Goal: Transaction & Acquisition: Purchase product/service

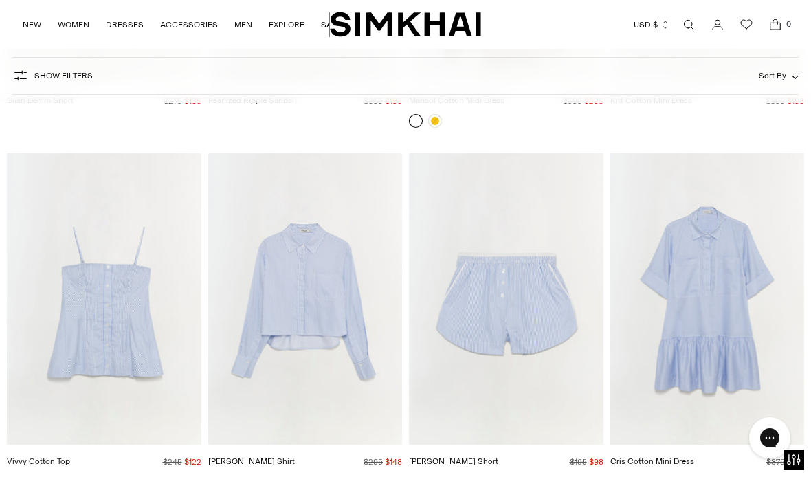
scroll to position [6539, 0]
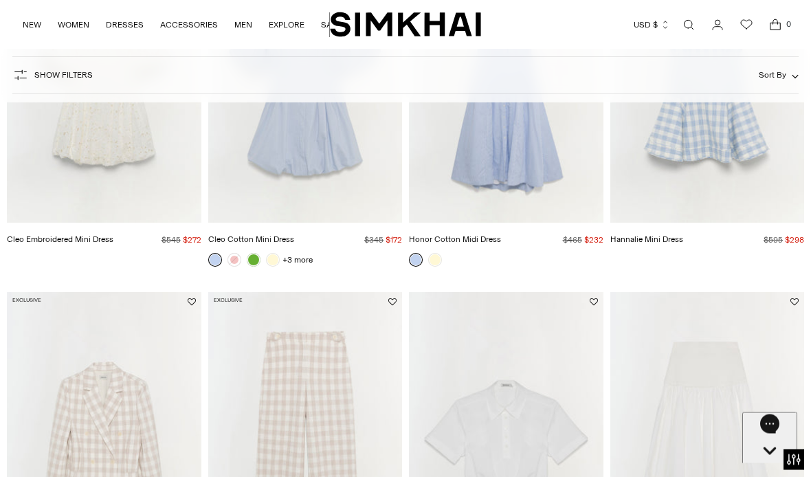
scroll to position [960, 0]
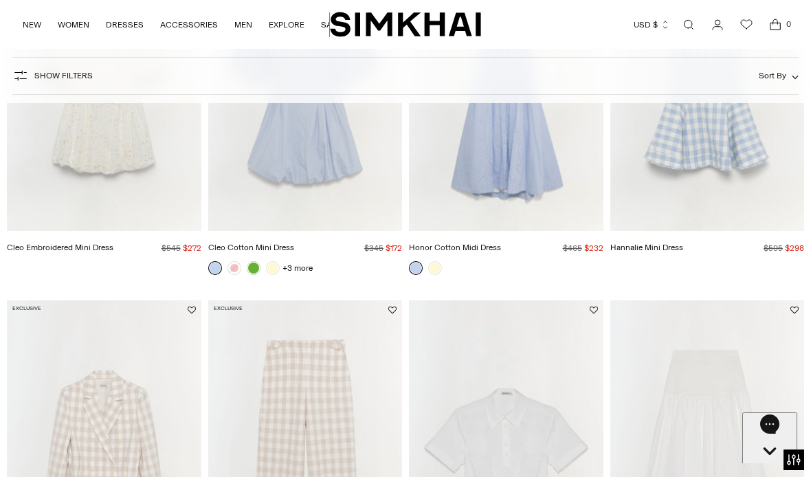
click at [787, 75] on button "Sort By" at bounding box center [779, 75] width 40 height 15
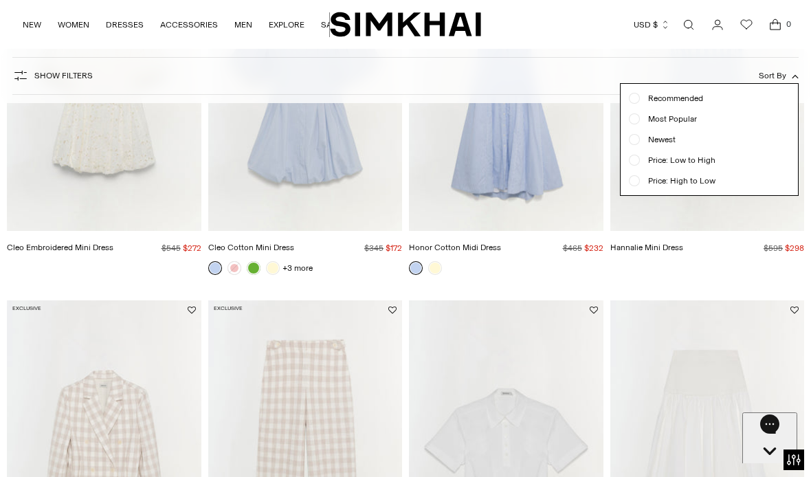
click at [708, 182] on span "Price: High to Low" at bounding box center [678, 181] width 76 height 12
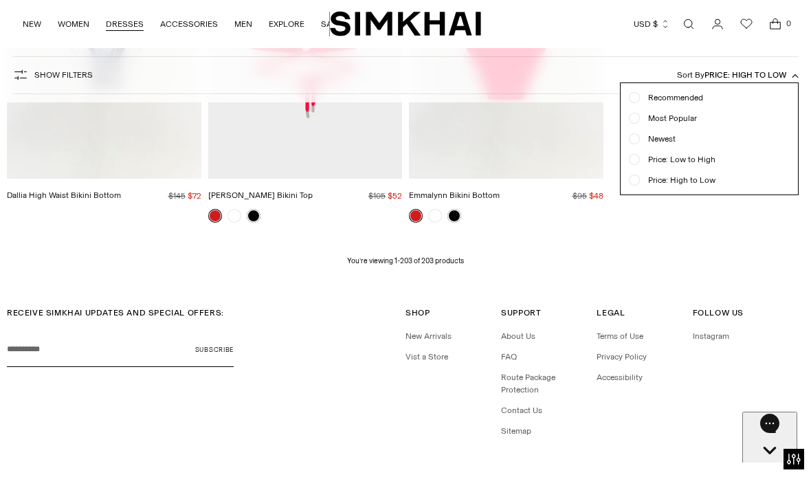
scroll to position [18144, 0]
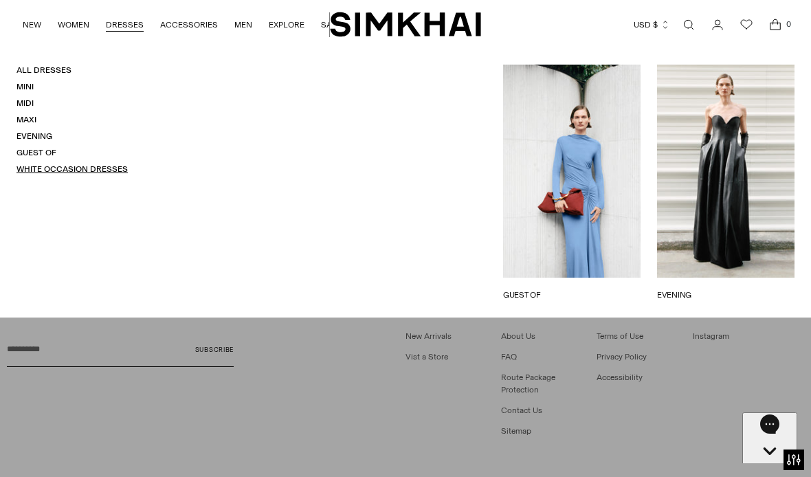
click at [120, 164] on link "White Occasion Dresses" at bounding box center [71, 169] width 111 height 10
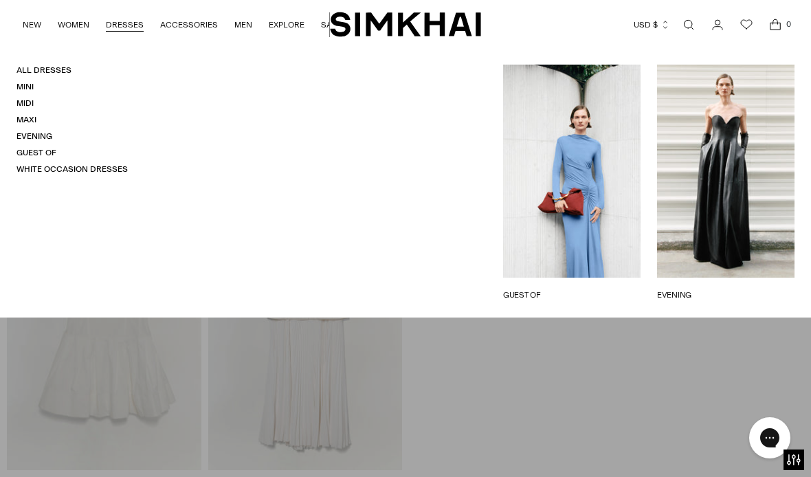
scroll to position [6143, 0]
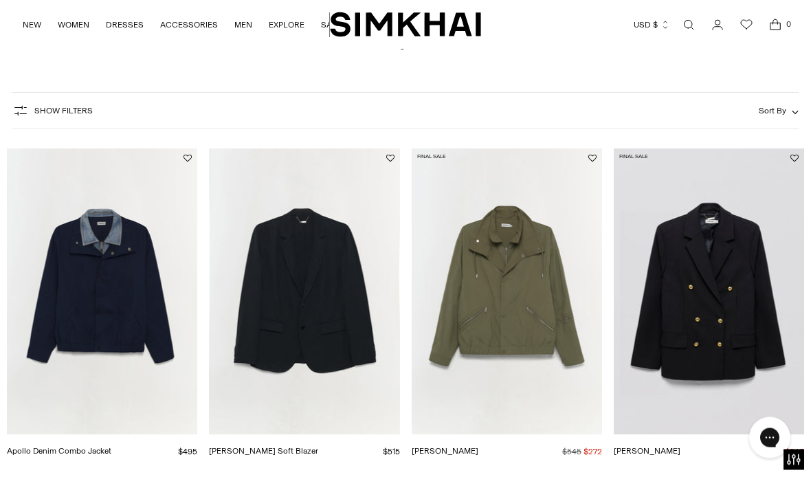
scroll to position [119, 0]
click at [127, 335] on img "Apollo Denim Combo Jacket" at bounding box center [102, 291] width 190 height 286
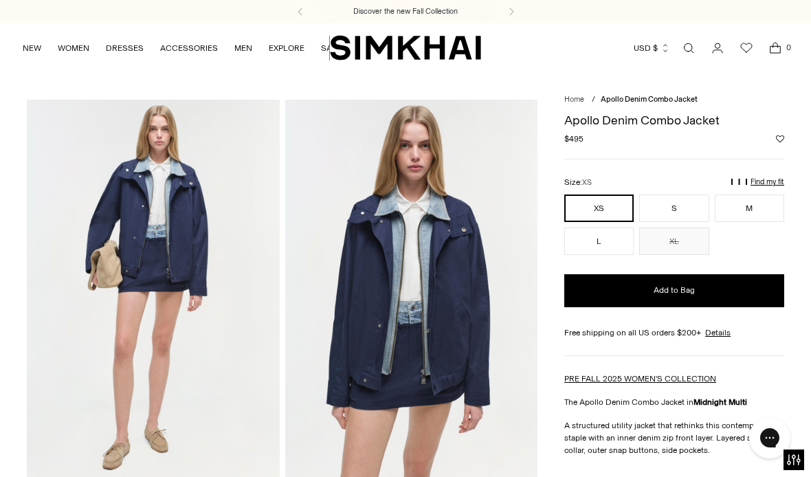
click at [697, 43] on link "Open search modal" at bounding box center [688, 47] width 27 height 27
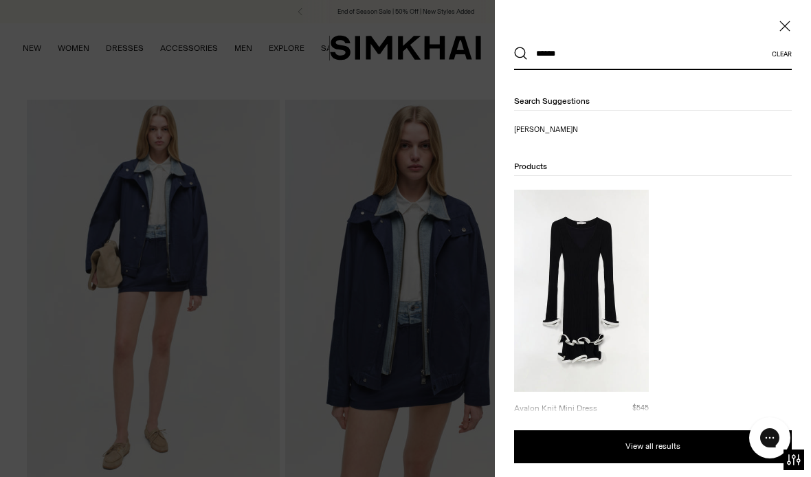
type input "******"
click at [521, 54] on button "Search" at bounding box center [521, 54] width 14 height 14
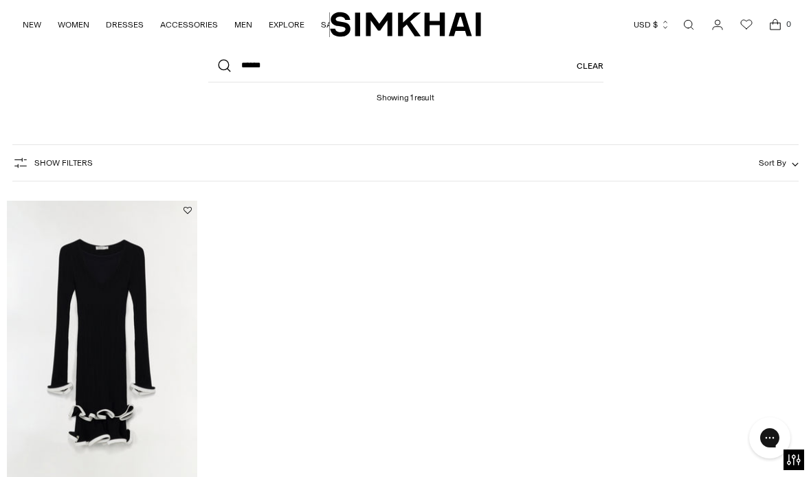
scroll to position [74, 0]
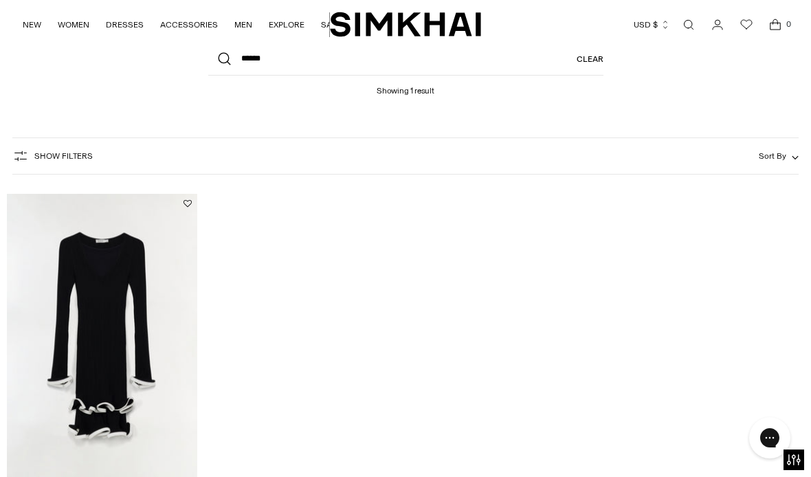
click at [137, 359] on img "Avalon Knit Mini Dress" at bounding box center [102, 337] width 190 height 286
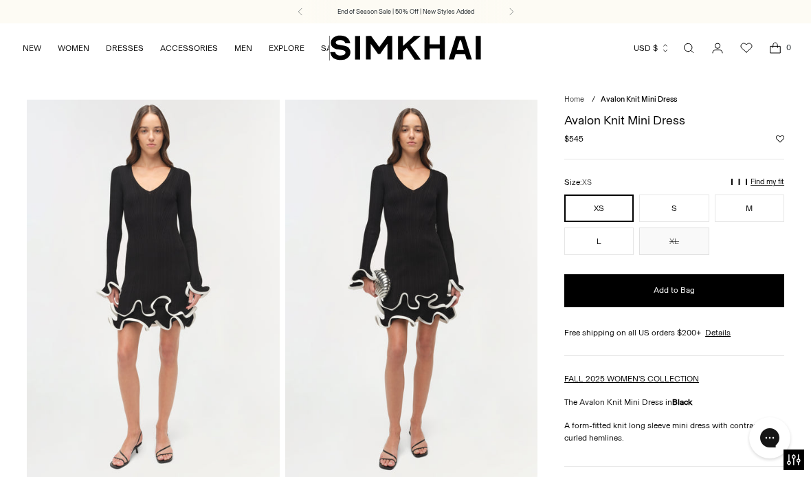
click at [687, 51] on link "Open search modal" at bounding box center [688, 47] width 27 height 27
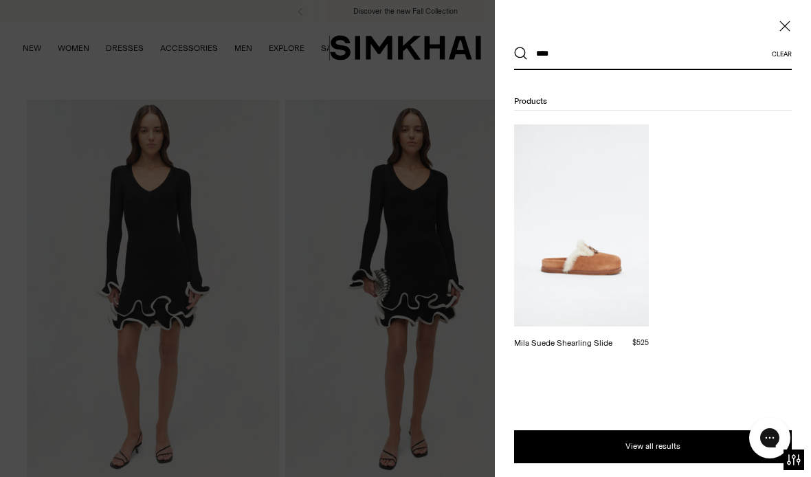
type input "****"
click at [521, 54] on button "Search" at bounding box center [521, 54] width 14 height 14
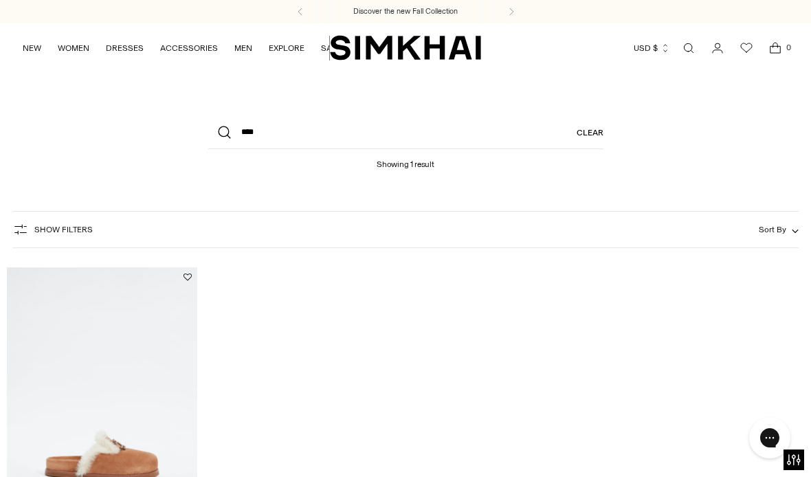
click at [695, 47] on icon "Open search modal" at bounding box center [688, 48] width 15 height 11
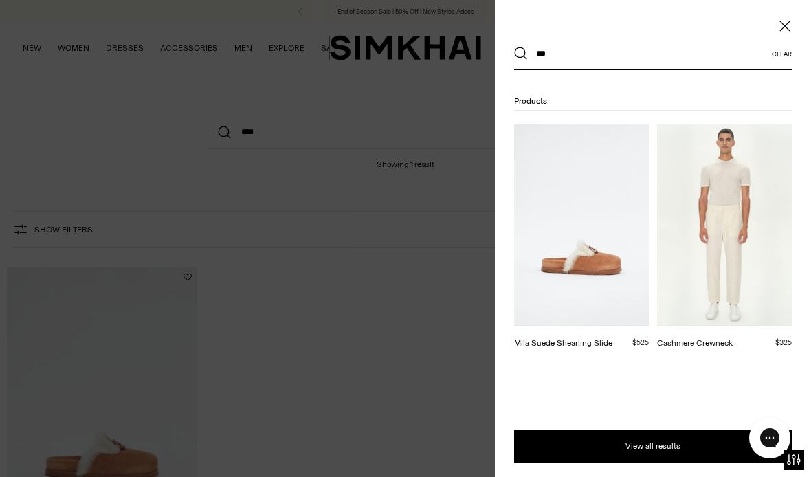
type input "***"
click at [790, 48] on div "*** Clear" at bounding box center [653, 54] width 278 height 32
click at [788, 52] on button "Clear" at bounding box center [782, 54] width 20 height 8
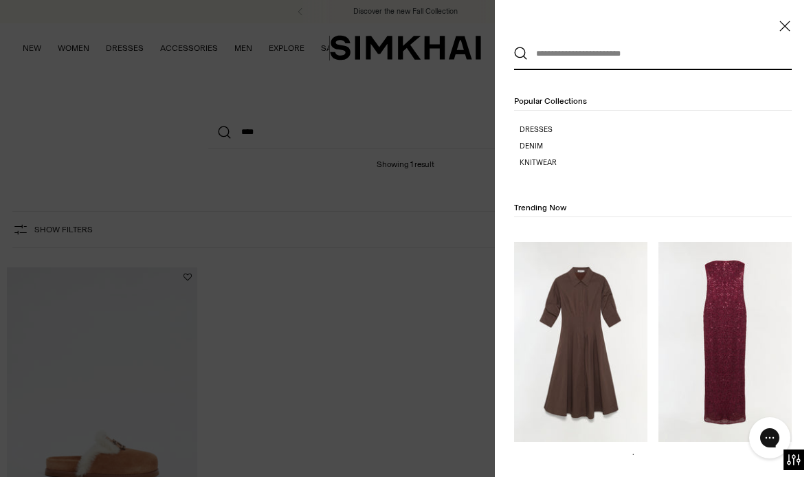
click at [779, 38] on div "Clear Popular Collections Dresses Denim Knitwear Trending Now Jazz Dress $475" at bounding box center [653, 238] width 316 height 477
click at [788, 23] on icon "Close" at bounding box center [784, 26] width 10 height 10
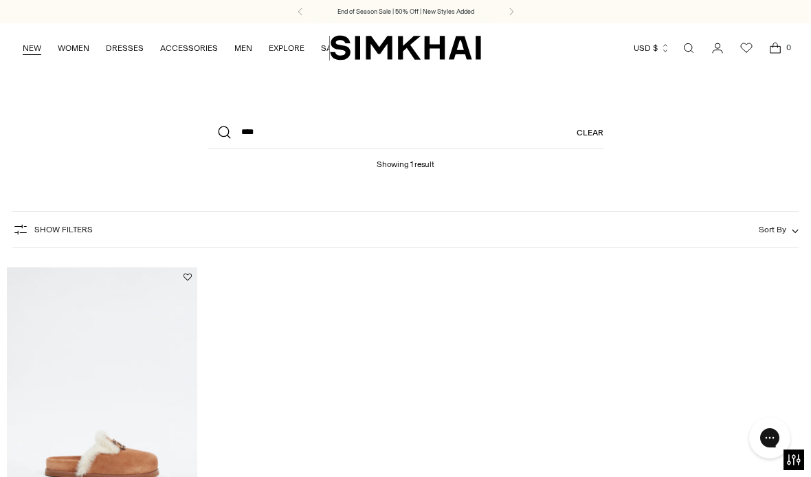
click at [25, 50] on link "NEW" at bounding box center [32, 48] width 19 height 30
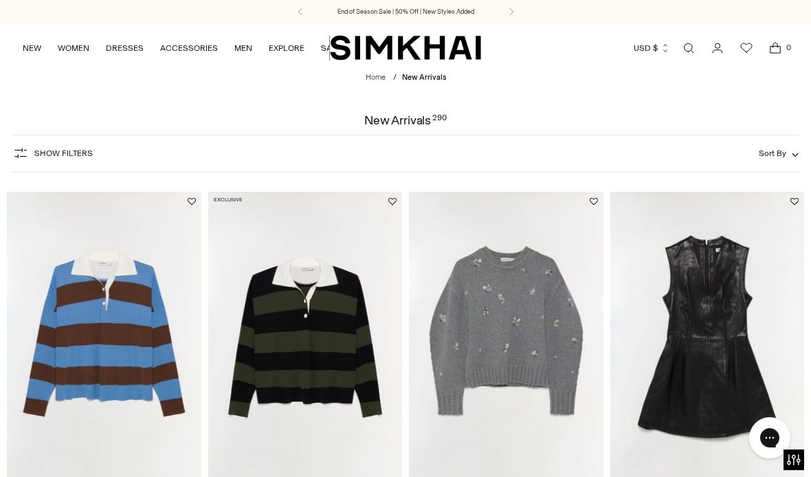
click at [799, 153] on icon "button" at bounding box center [795, 154] width 7 height 7
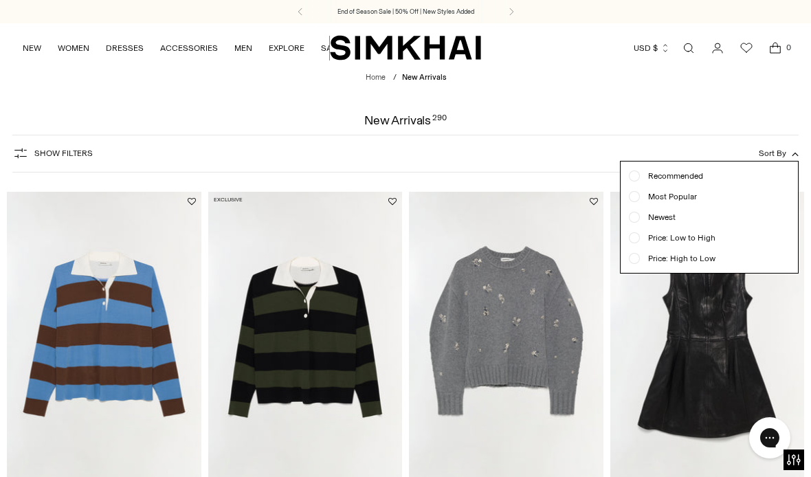
click at [641, 258] on span "Price: High to Low" at bounding box center [678, 258] width 76 height 12
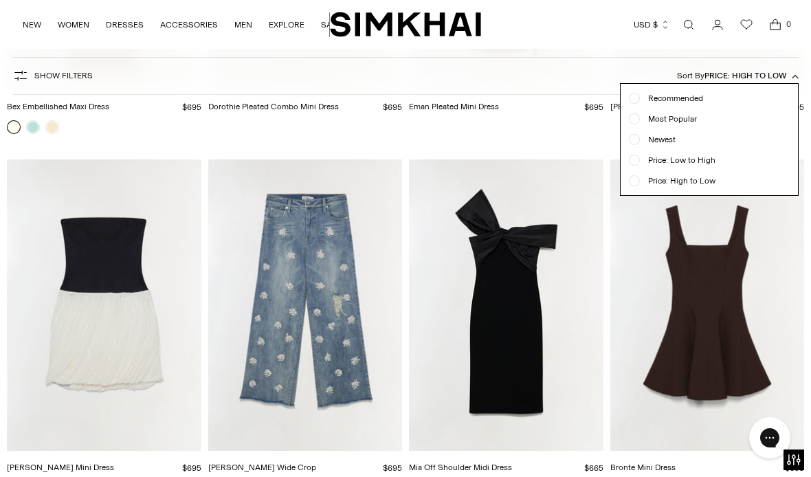
scroll to position [10532, 0]
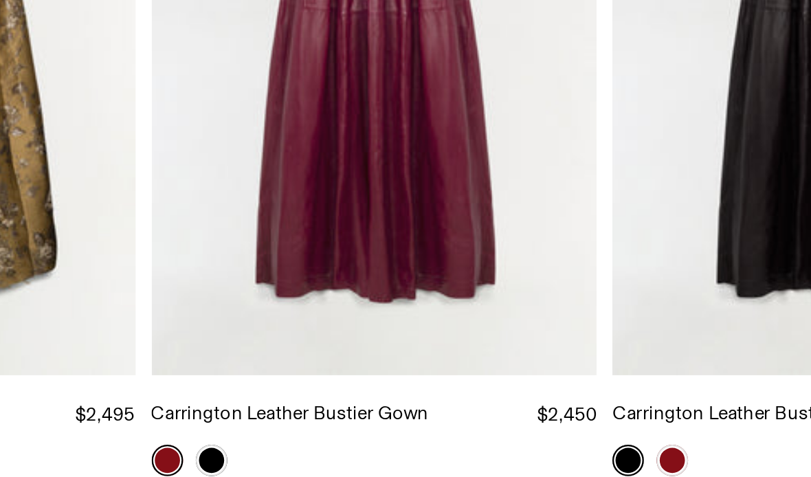
scroll to position [448, 0]
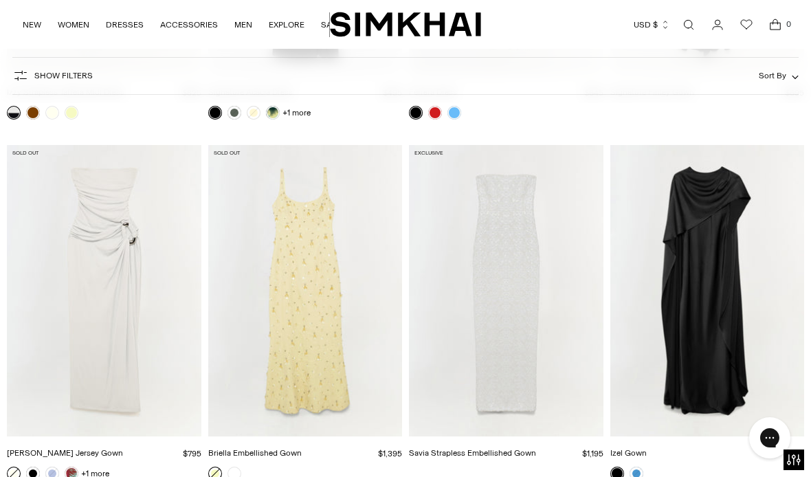
scroll to position [2570, 0]
click at [694, 21] on icon "Open search modal" at bounding box center [688, 24] width 15 height 11
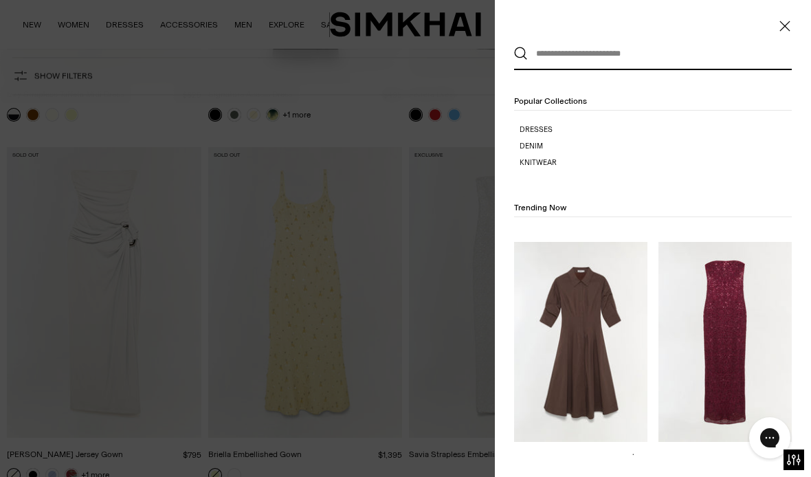
scroll to position [0, 0]
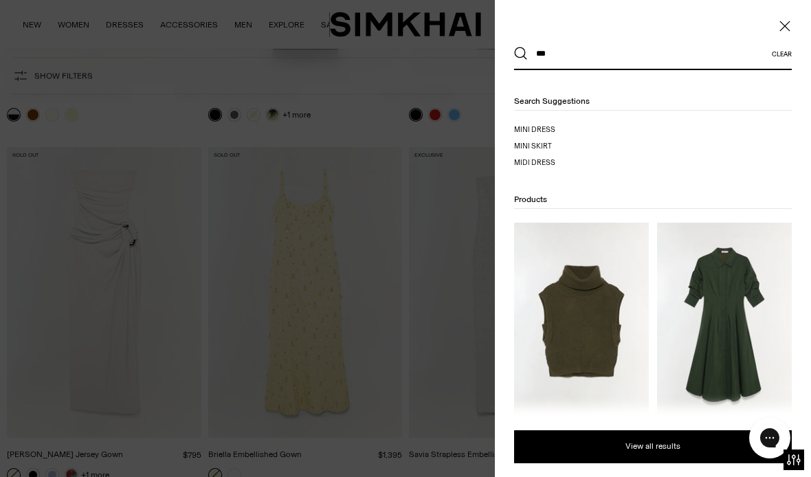
type input "***"
click at [521, 54] on button "Search" at bounding box center [521, 54] width 14 height 14
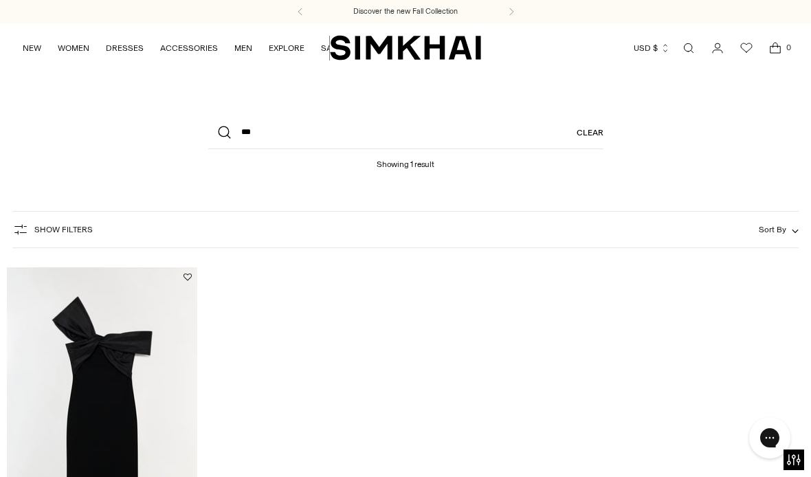
click at [151, 380] on img "Mia Off Shoulder Midi Dress" at bounding box center [102, 410] width 190 height 286
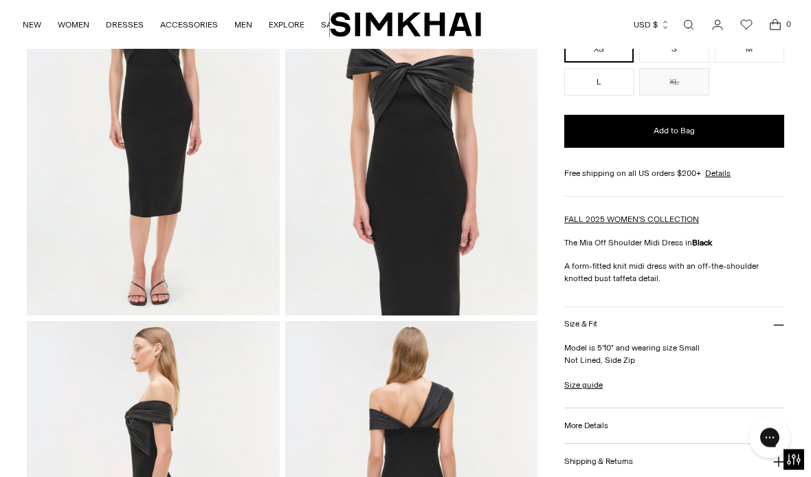
scroll to position [164, 0]
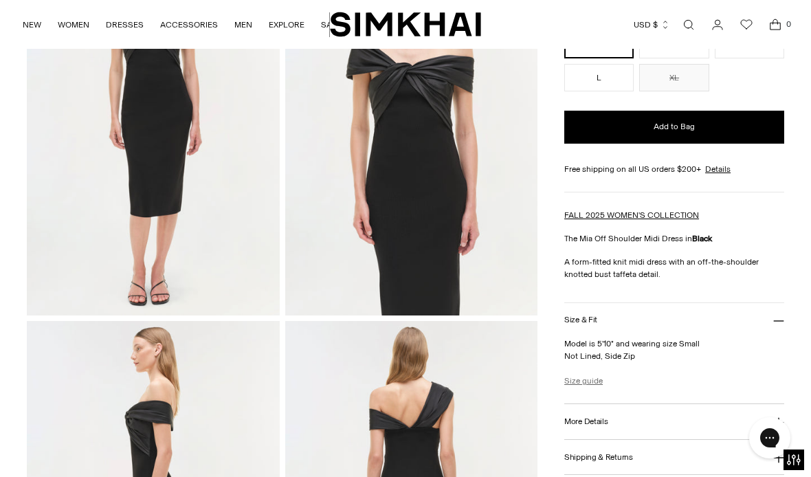
click at [599, 377] on link "Size guide" at bounding box center [583, 381] width 38 height 12
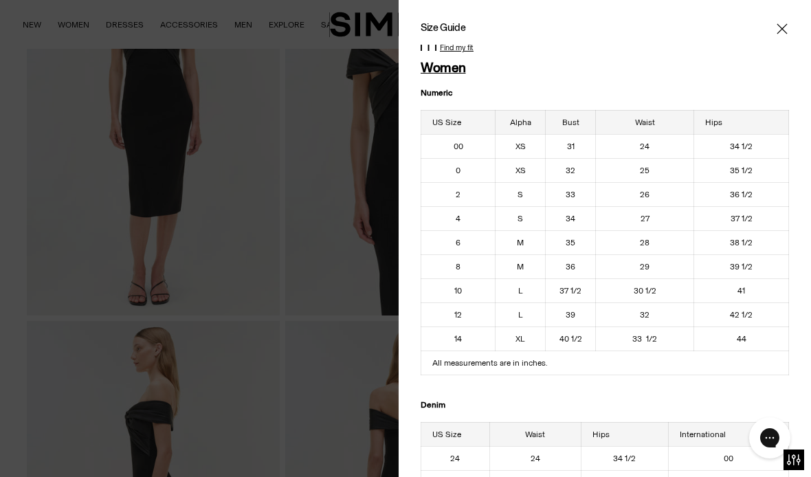
scroll to position [214, 0]
